Goal: Information Seeking & Learning: Learn about a topic

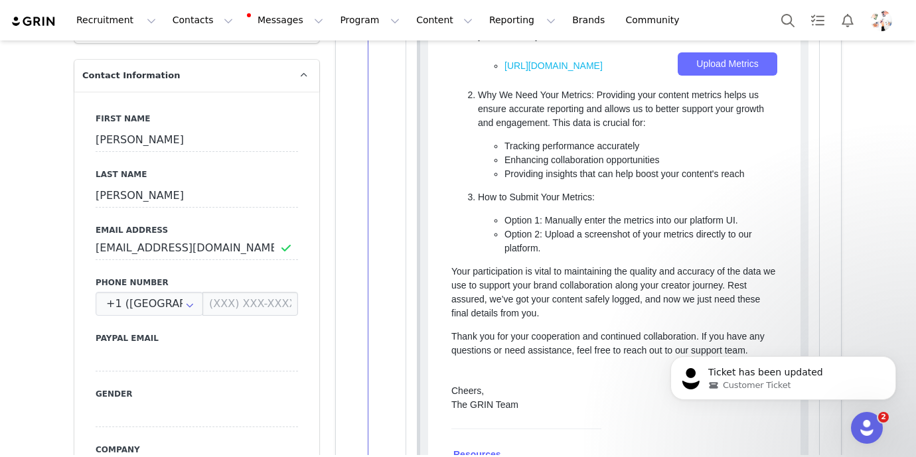
scroll to position [648, 0]
click at [365, 14] on button "Program Program" at bounding box center [370, 20] width 76 height 30
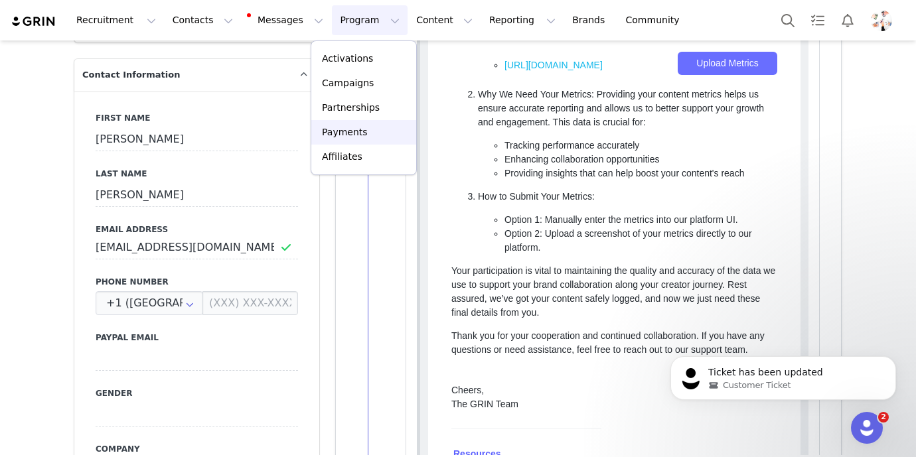
click at [366, 132] on div "Payments" at bounding box center [363, 132] width 89 height 14
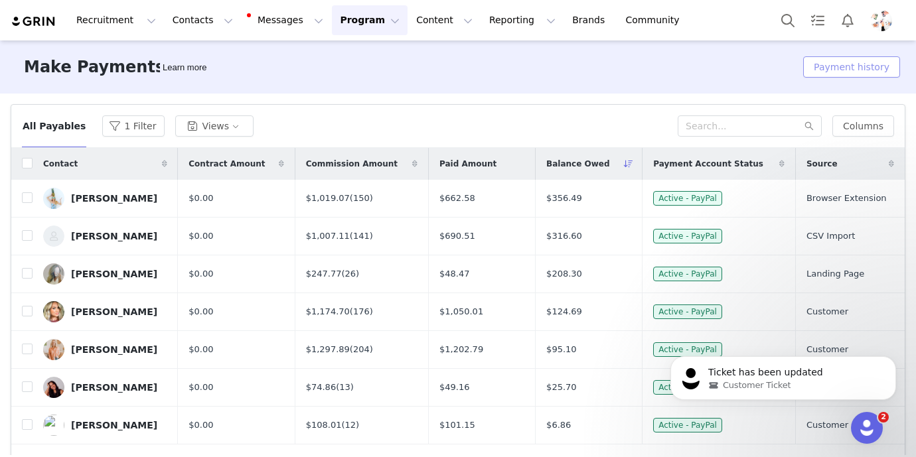
click at [836, 65] on button "Payment history" at bounding box center [851, 66] width 97 height 21
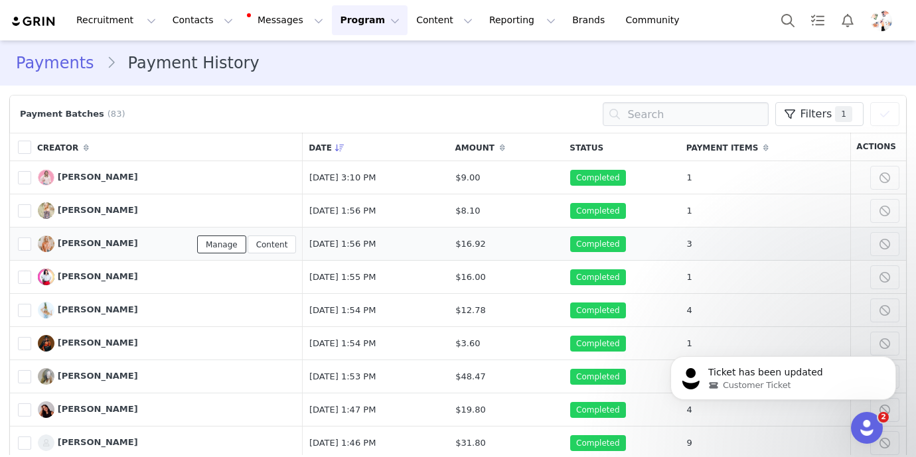
click at [197, 245] on link "Manage" at bounding box center [221, 245] width 49 height 18
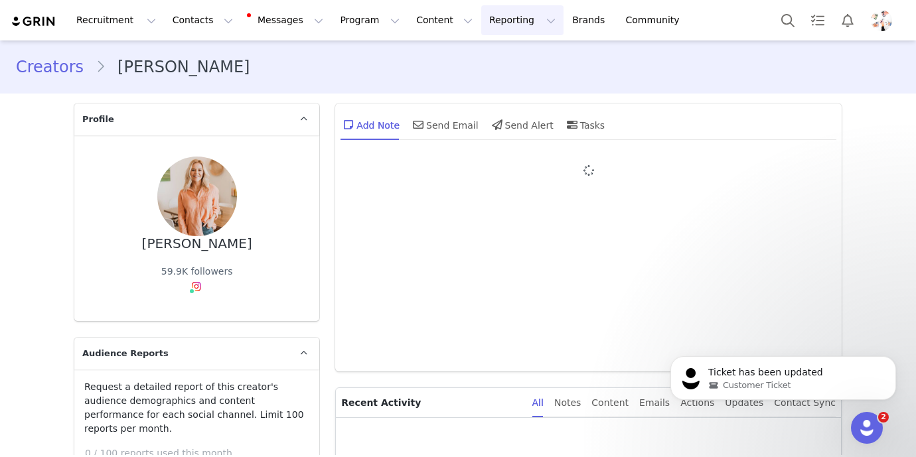
click at [496, 25] on button "Reporting Reporting" at bounding box center [522, 20] width 82 height 30
click at [486, 80] on p "Report Builder" at bounding box center [491, 83] width 66 height 14
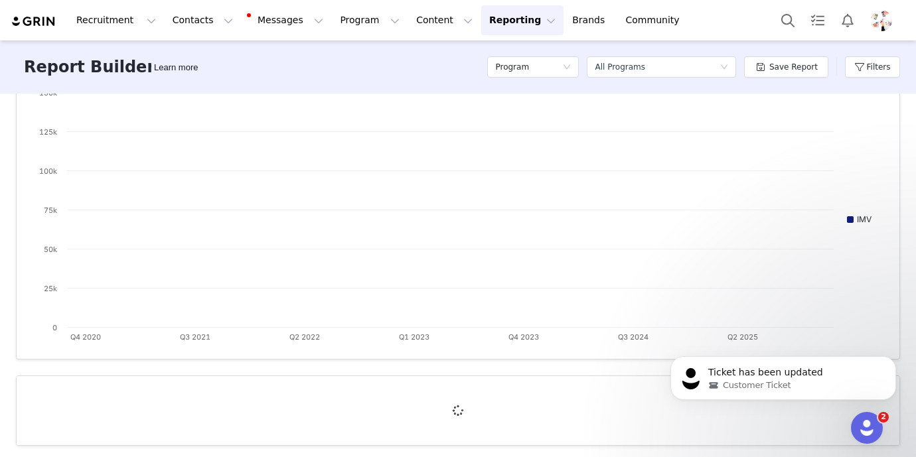
scroll to position [169, 0]
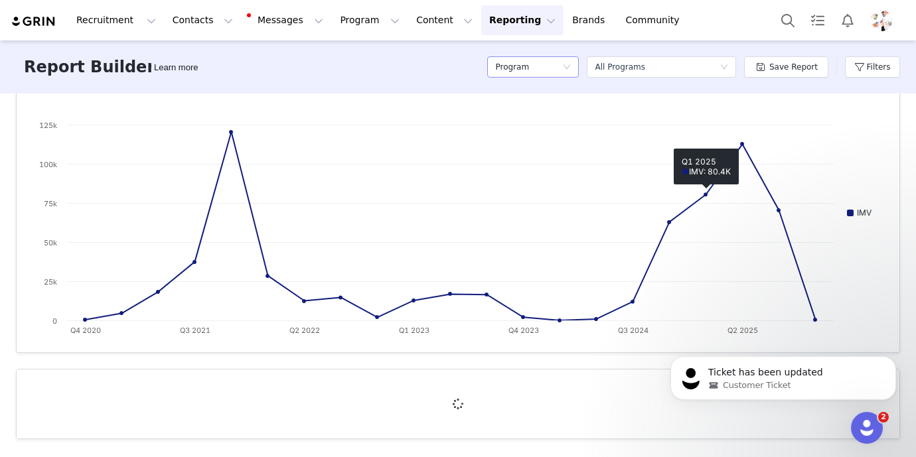
click at [551, 72] on div "Program" at bounding box center [528, 67] width 67 height 20
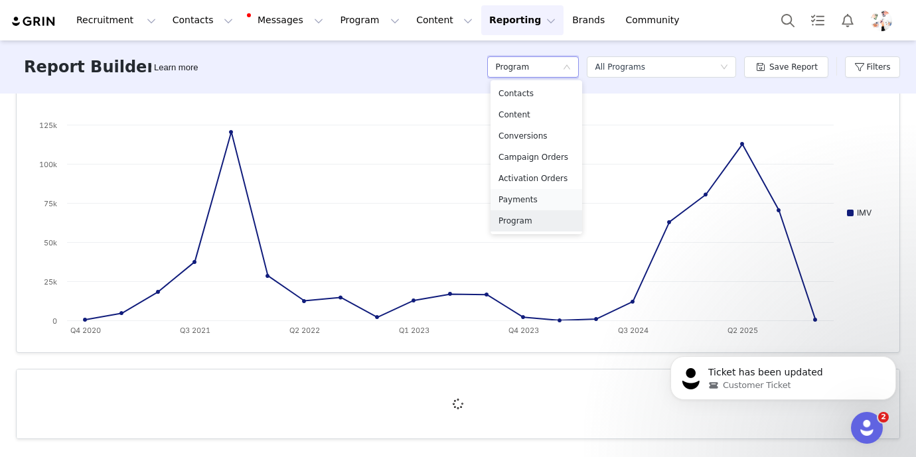
click at [523, 197] on h5 "Payments" at bounding box center [536, 199] width 76 height 15
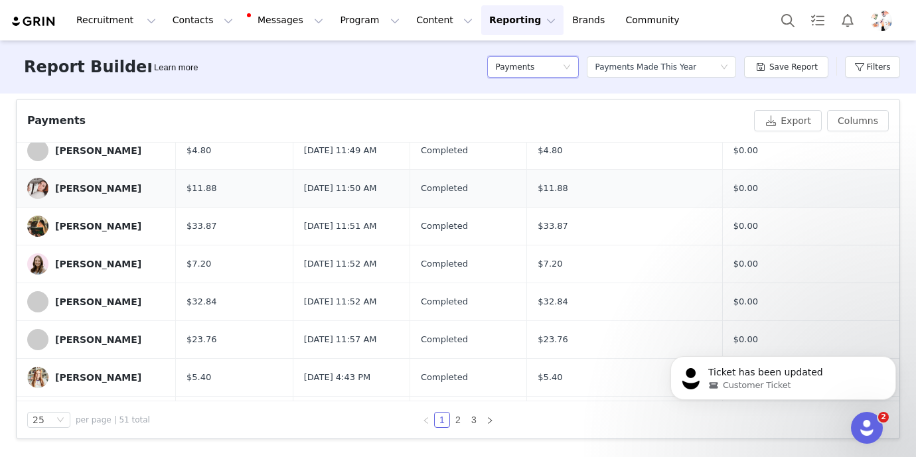
scroll to position [192, 0]
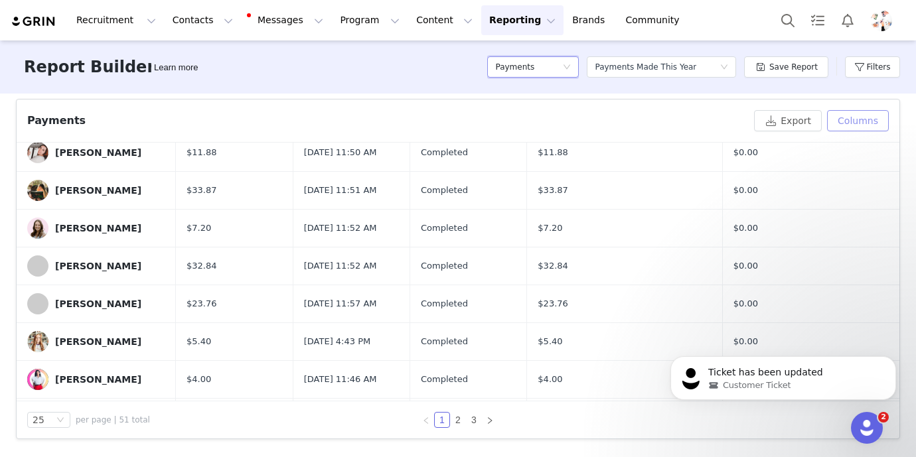
click at [849, 121] on button "Columns" at bounding box center [858, 120] width 62 height 21
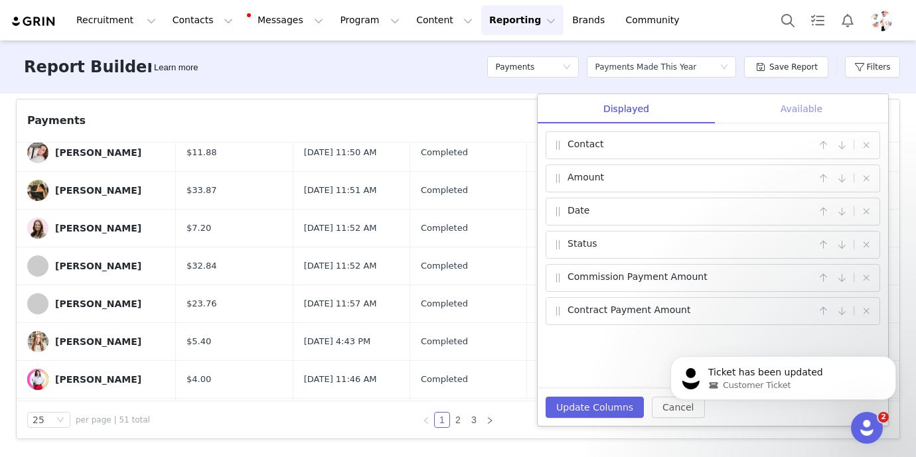
click at [808, 113] on div "Available" at bounding box center [801, 109] width 173 height 30
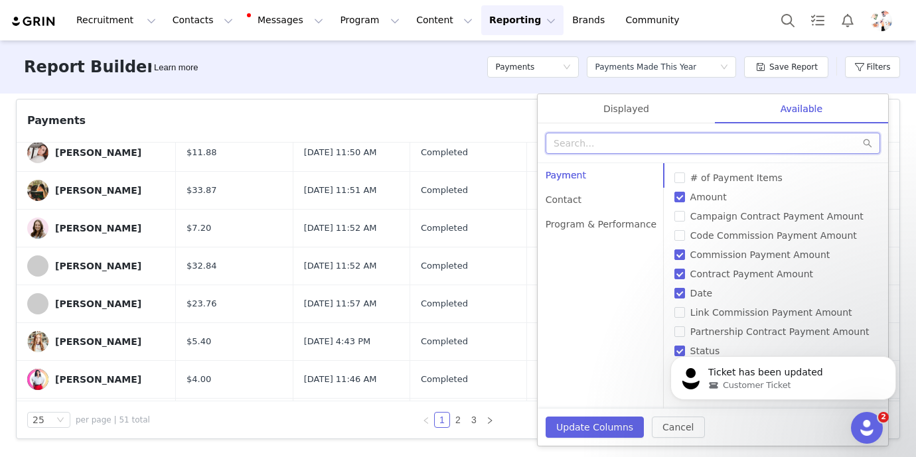
click at [720, 144] on input "text" at bounding box center [712, 143] width 334 height 21
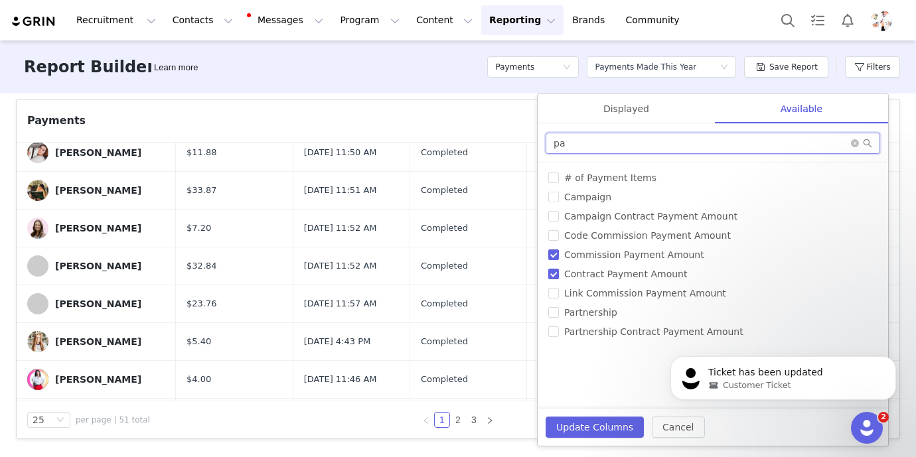
type input "p"
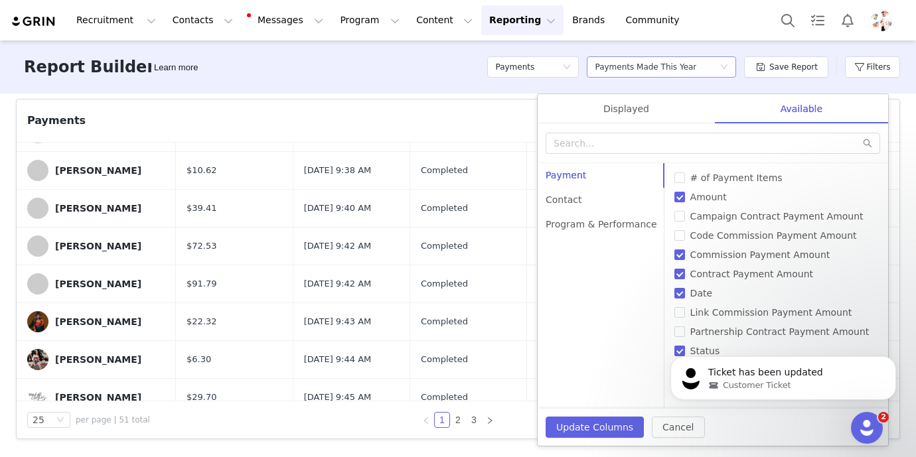
scroll to position [719, 0]
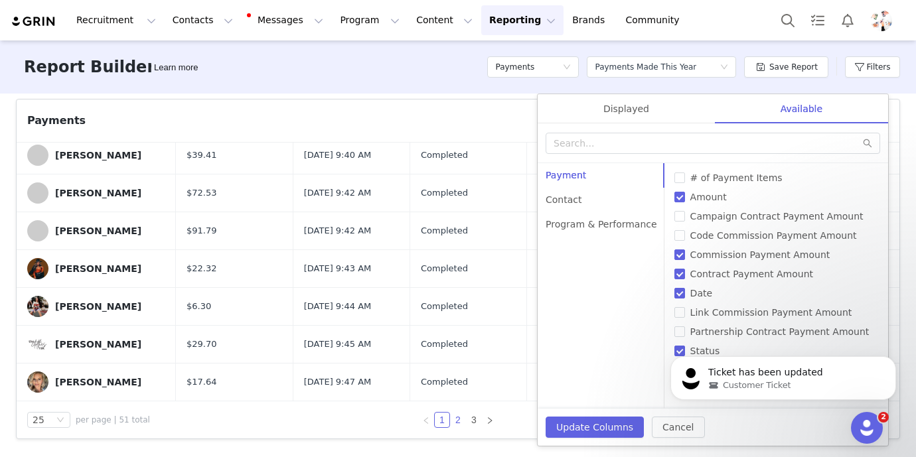
click at [459, 419] on link "2" at bounding box center [458, 420] width 15 height 15
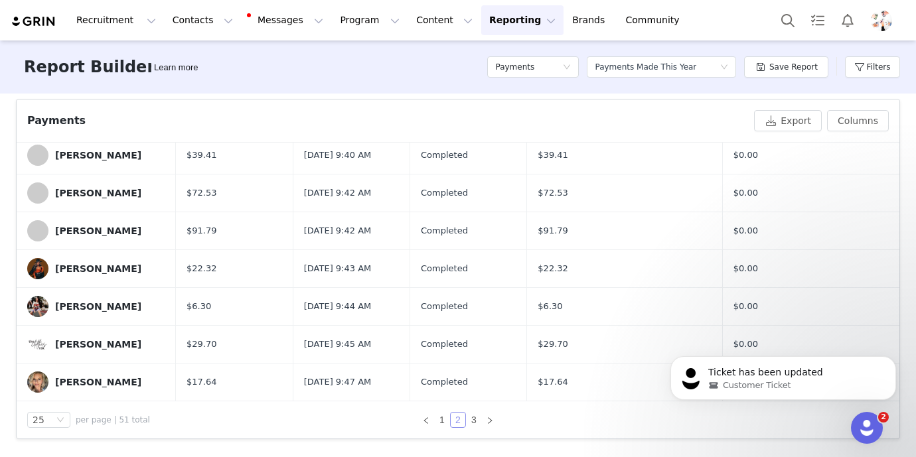
click at [459, 419] on link "2" at bounding box center [458, 420] width 15 height 15
click at [473, 419] on link "3" at bounding box center [473, 420] width 15 height 15
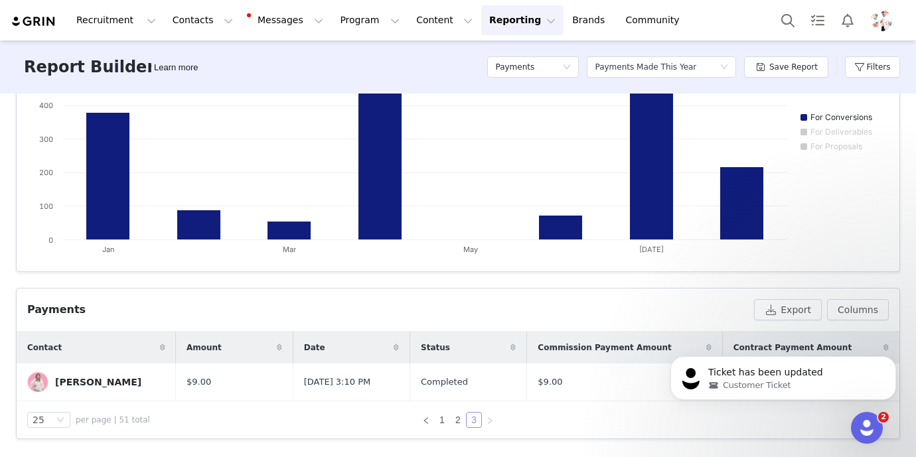
scroll to position [250, 0]
click at [56, 378] on div "[PERSON_NAME]" at bounding box center [98, 382] width 86 height 11
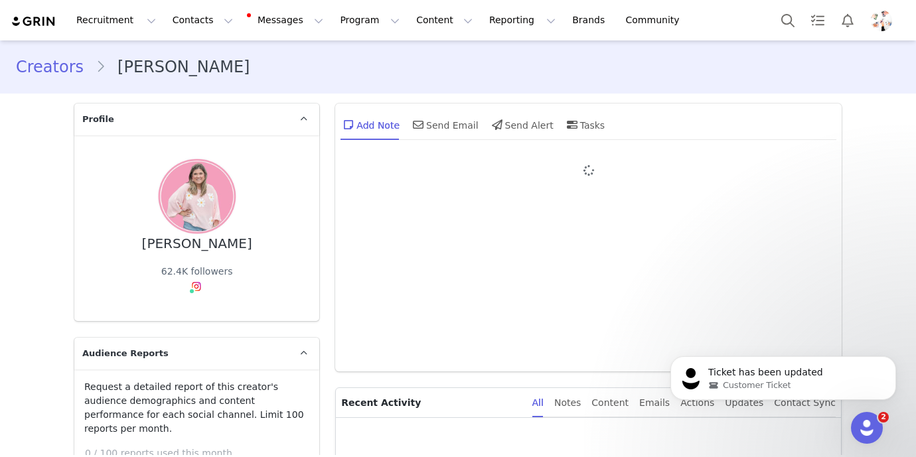
type input "+1 ([GEOGRAPHIC_DATA])"
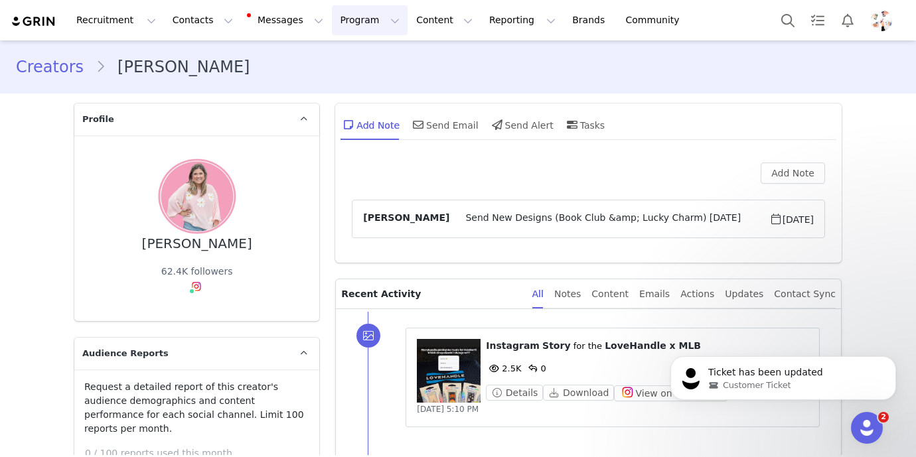
click at [359, 24] on button "Program Program" at bounding box center [370, 20] width 76 height 30
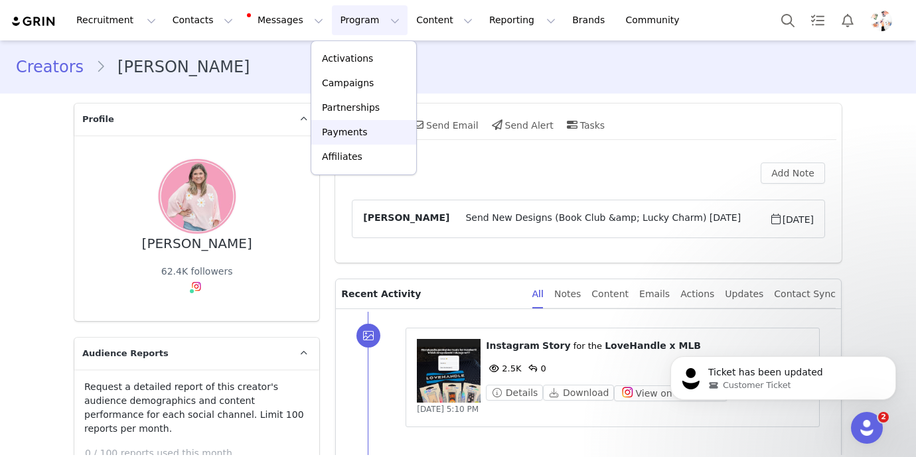
click at [359, 125] on link "Payments" at bounding box center [363, 132] width 105 height 25
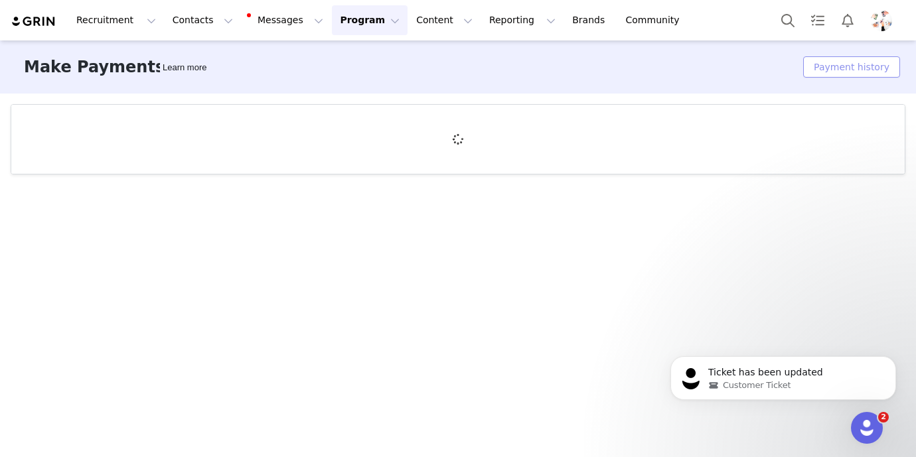
click at [853, 72] on button "Payment history" at bounding box center [851, 66] width 97 height 21
